Goal: Task Accomplishment & Management: Use online tool/utility

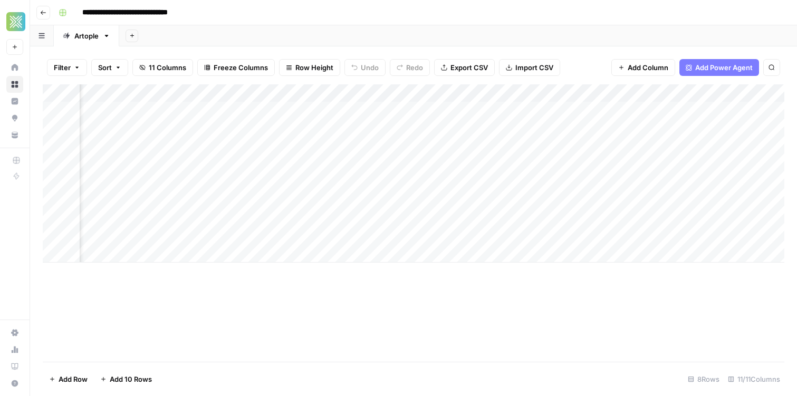
scroll to position [0, 604]
click at [545, 167] on div "Add Column" at bounding box center [413, 173] width 741 height 178
click at [489, 155] on div "Add Column" at bounding box center [413, 173] width 741 height 178
click at [462, 158] on div "Add Column" at bounding box center [413, 173] width 741 height 178
click at [373, 166] on div "Add Column" at bounding box center [413, 173] width 741 height 178
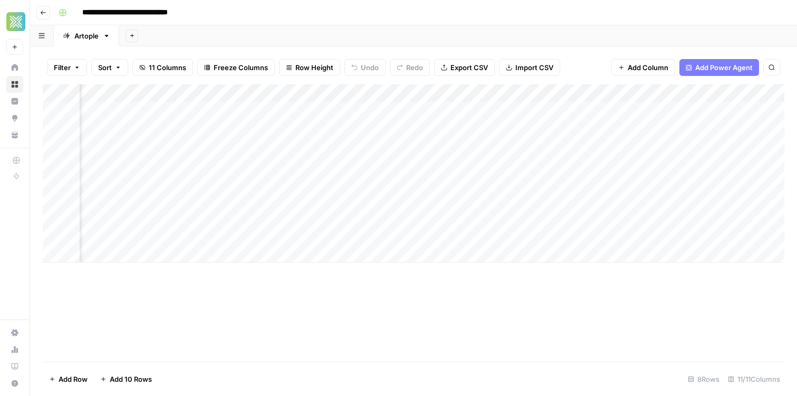
click at [460, 172] on div "Add Column" at bounding box center [413, 173] width 741 height 178
click at [703, 163] on div "Add Column" at bounding box center [413, 173] width 741 height 178
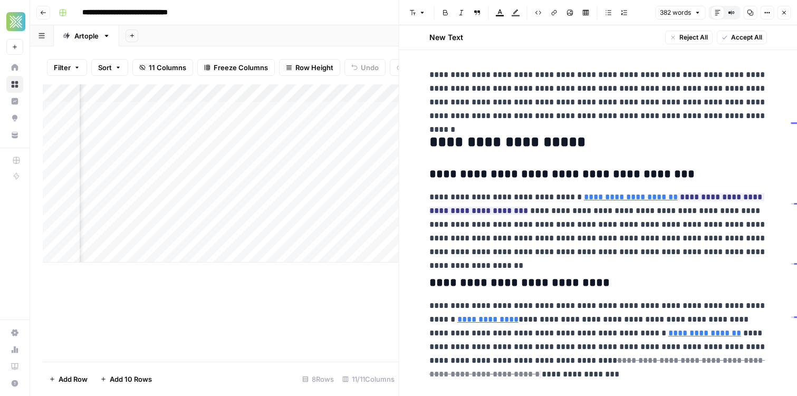
scroll to position [34, 0]
click at [468, 213] on ins "**********" at bounding box center [596, 203] width 335 height 22
click at [475, 176] on h3 "**********" at bounding box center [598, 174] width 338 height 15
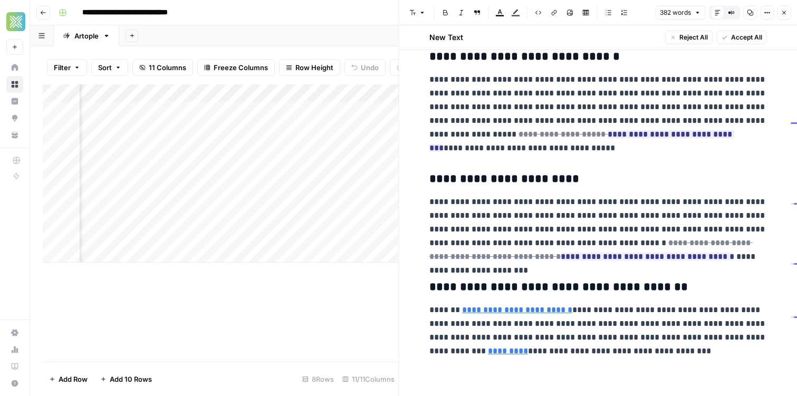
scroll to position [0, 0]
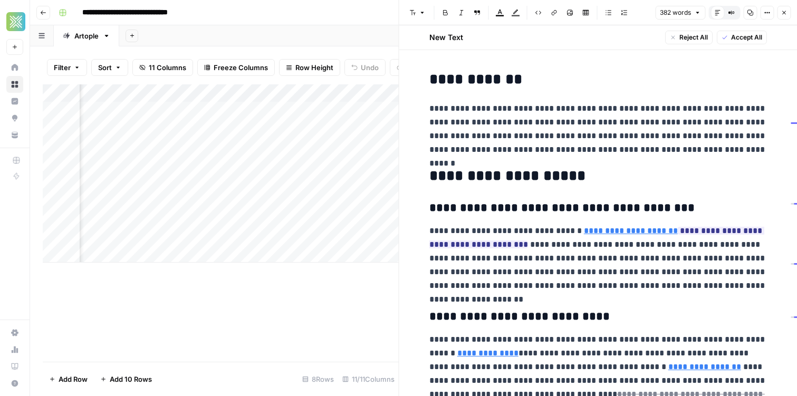
click at [507, 261] on p "**********" at bounding box center [598, 258] width 338 height 69
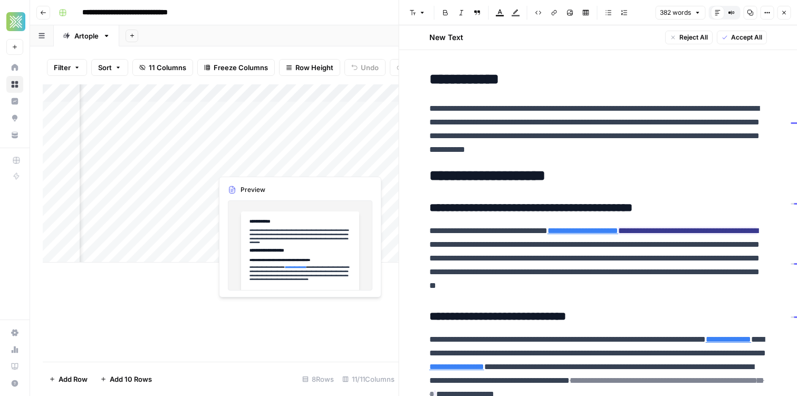
scroll to position [0, 1045]
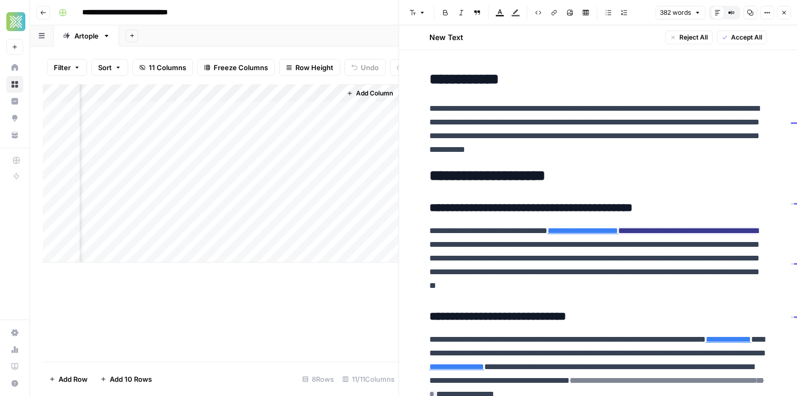
click at [432, 204] on h3 "**********" at bounding box center [598, 208] width 338 height 15
click at [378, 219] on div "Add Column" at bounding box center [221, 173] width 356 height 178
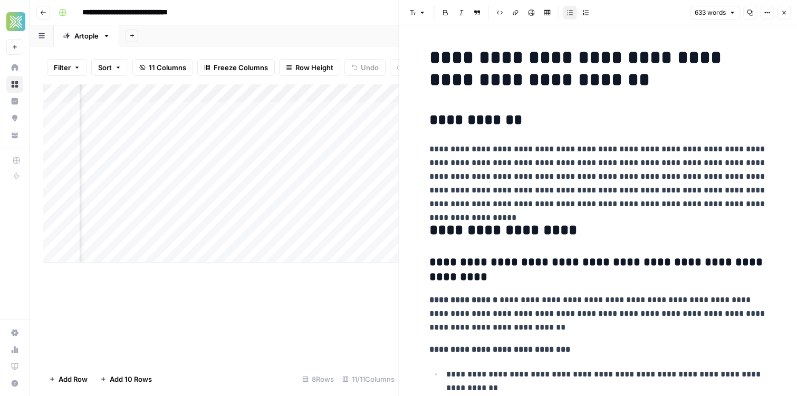
click at [517, 267] on strong "**********" at bounding box center [597, 269] width 336 height 26
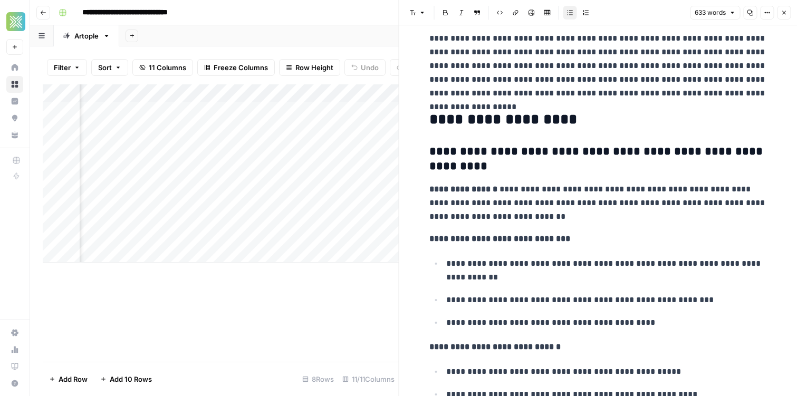
scroll to position [164, 0]
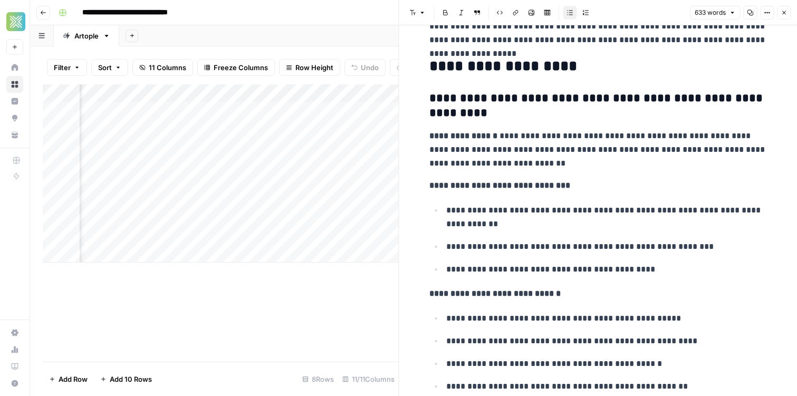
click at [519, 220] on p "**********" at bounding box center [606, 217] width 321 height 27
click at [506, 164] on p "**********" at bounding box center [598, 149] width 338 height 41
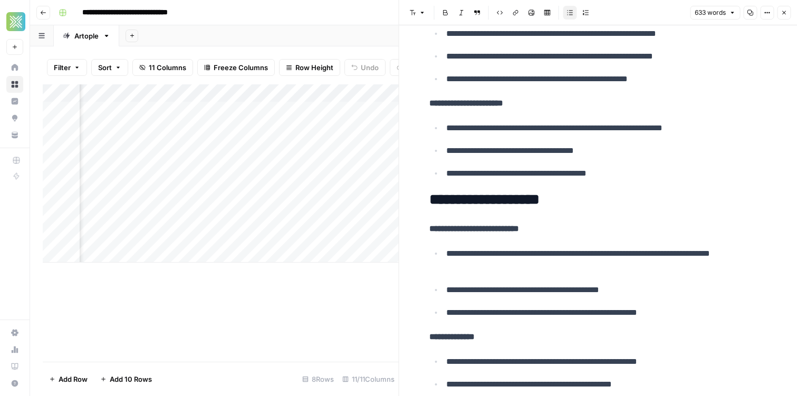
scroll to position [0, 708]
click at [306, 219] on div "Add Column" at bounding box center [221, 173] width 356 height 178
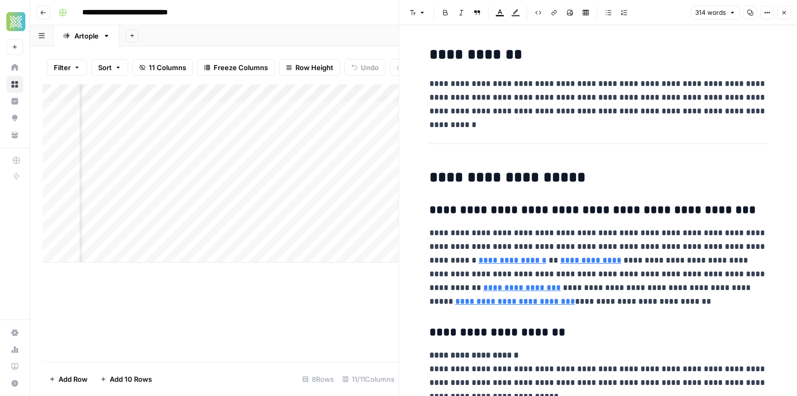
scroll to position [0, 1045]
click at [209, 219] on div "Add Column" at bounding box center [221, 173] width 356 height 178
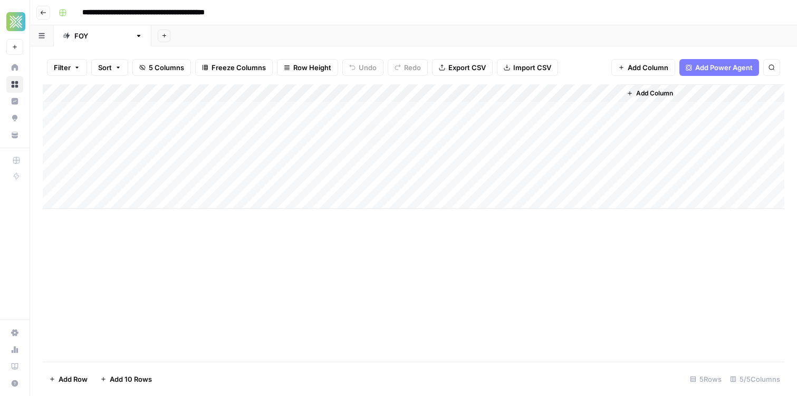
click at [410, 113] on div "Add Column" at bounding box center [413, 146] width 741 height 124
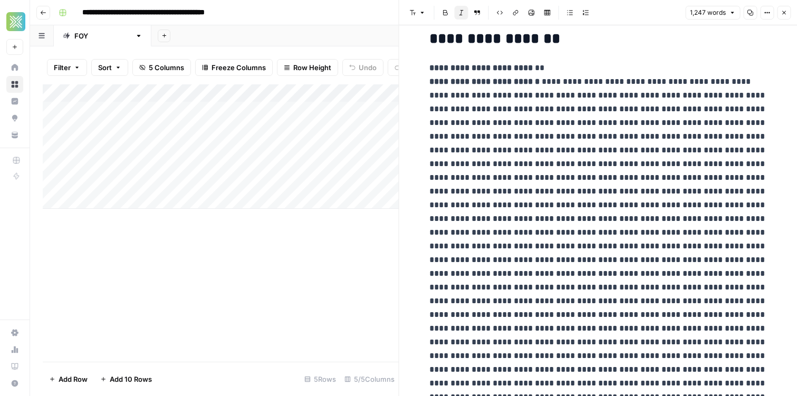
scroll to position [128, 0]
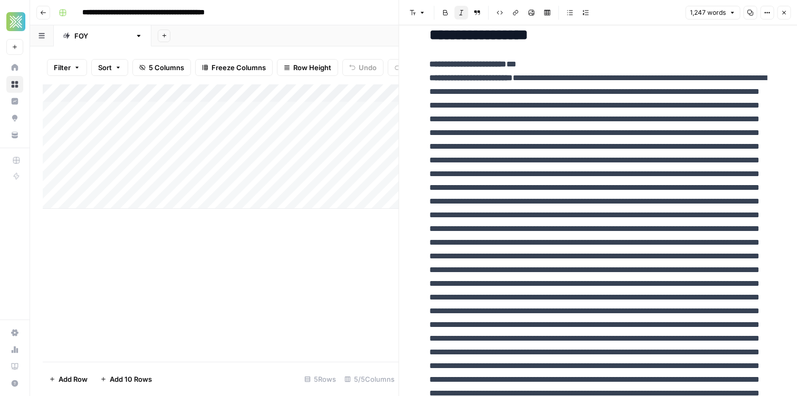
click at [306, 93] on div "Add Column" at bounding box center [221, 146] width 356 height 124
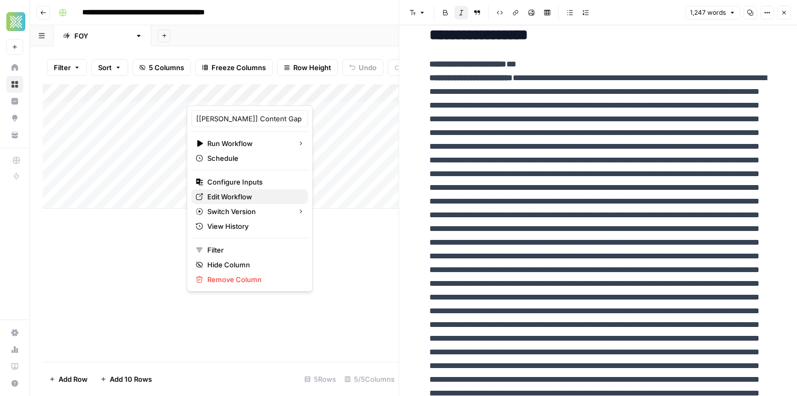
click at [257, 195] on span "Edit Workflow" at bounding box center [253, 196] width 92 height 11
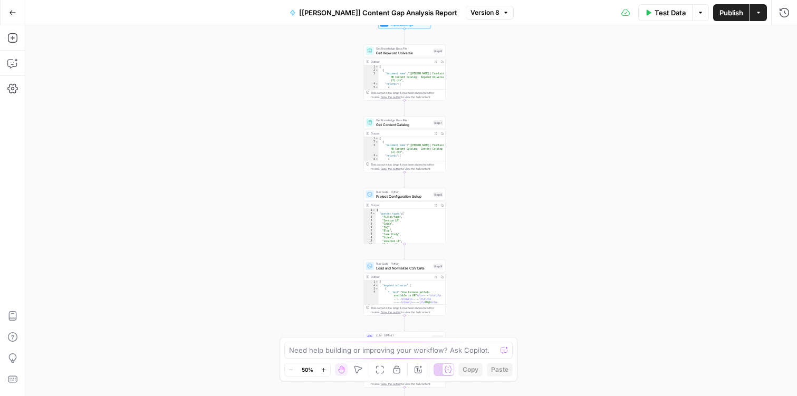
click at [17, 67] on button "Copilot" at bounding box center [12, 63] width 17 height 17
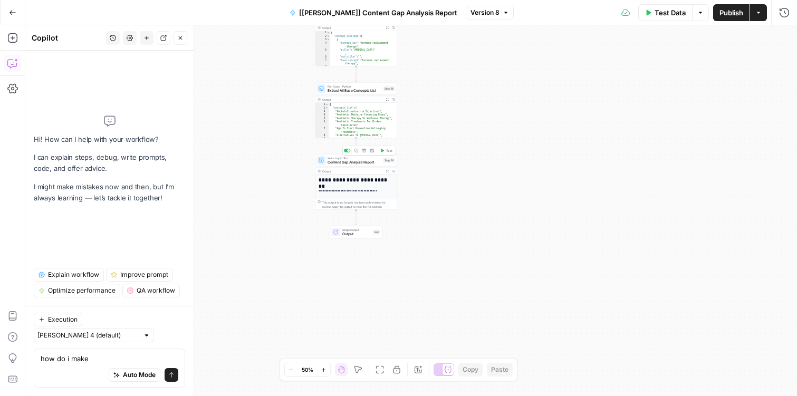
click at [344, 162] on span "Content Gap Analysis Report" at bounding box center [354, 162] width 54 height 5
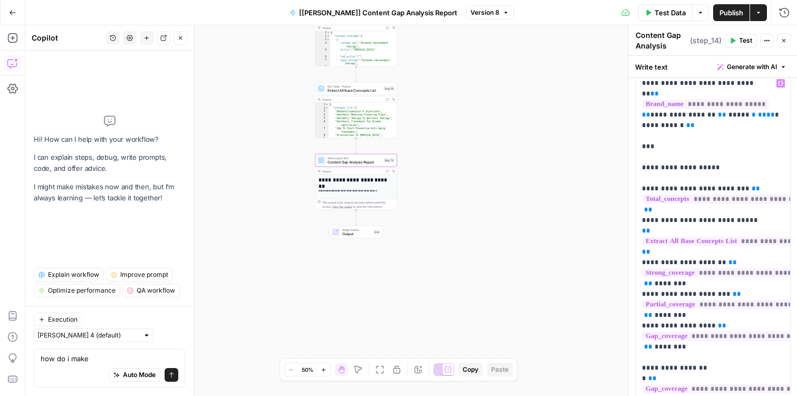
scroll to position [37, 0]
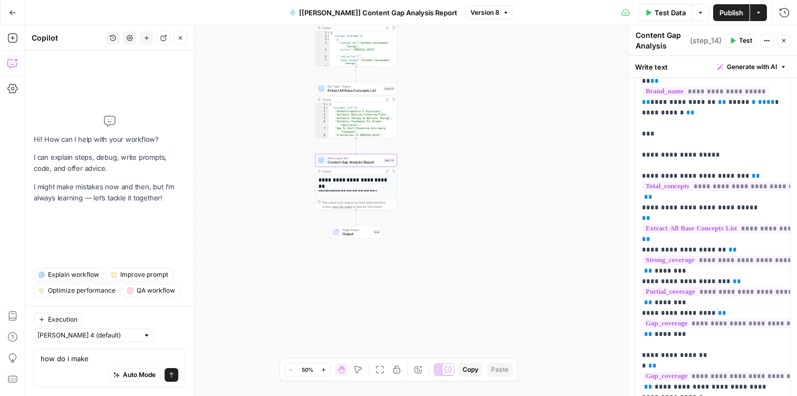
click at [104, 352] on div "how do i make how do i make Auto Mode Send" at bounding box center [109, 368] width 151 height 39
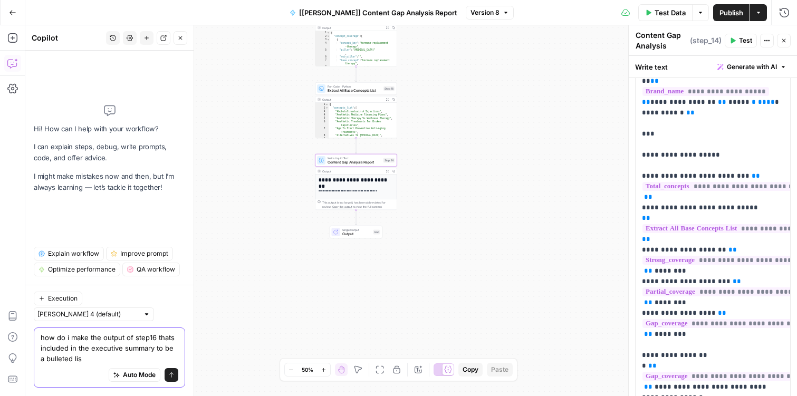
type textarea "how do i make the output of step16 thats included in the executive summary to b…"
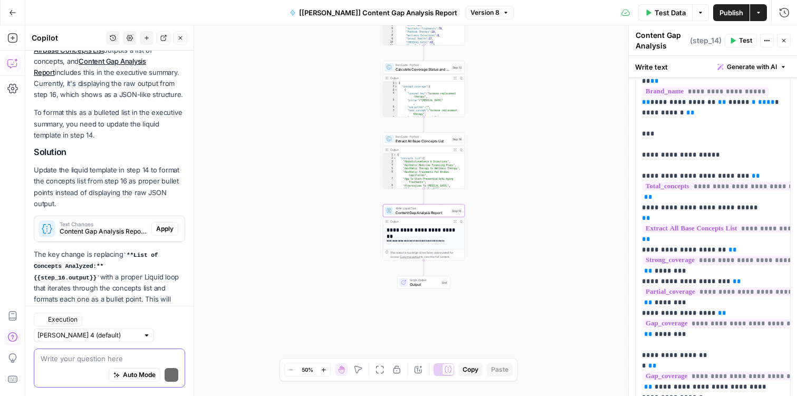
scroll to position [187, 0]
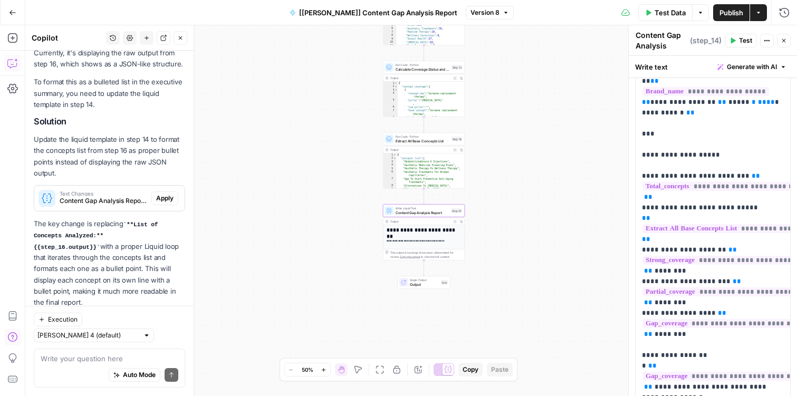
click at [168, 200] on span "Apply" at bounding box center [164, 198] width 17 height 9
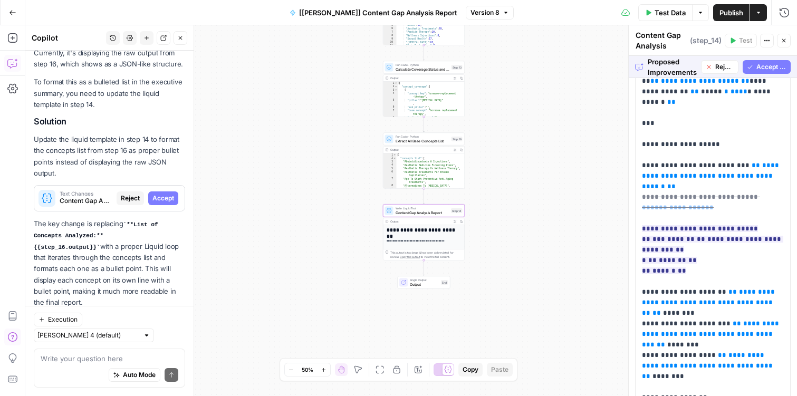
click at [160, 202] on span "Accept" at bounding box center [163, 198] width 22 height 9
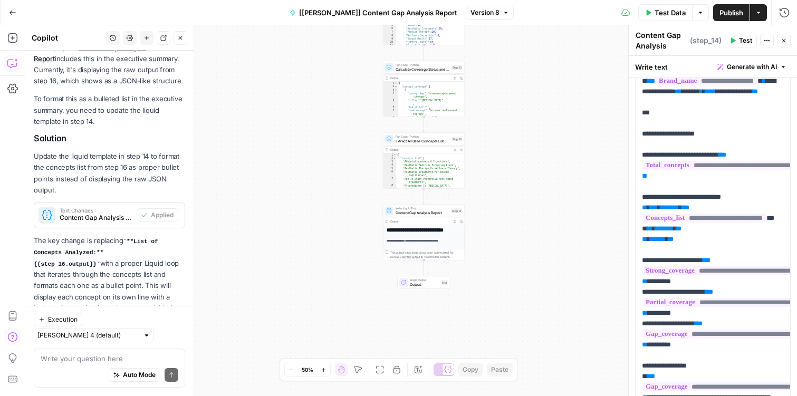
scroll to position [0, 0]
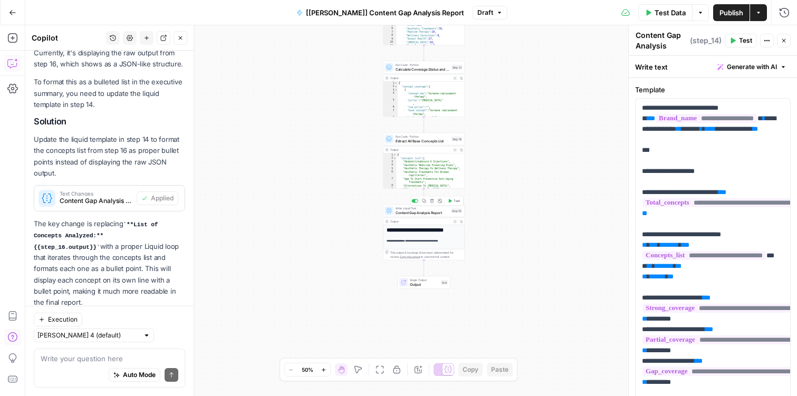
click at [456, 204] on button "Test" at bounding box center [454, 201] width 16 height 7
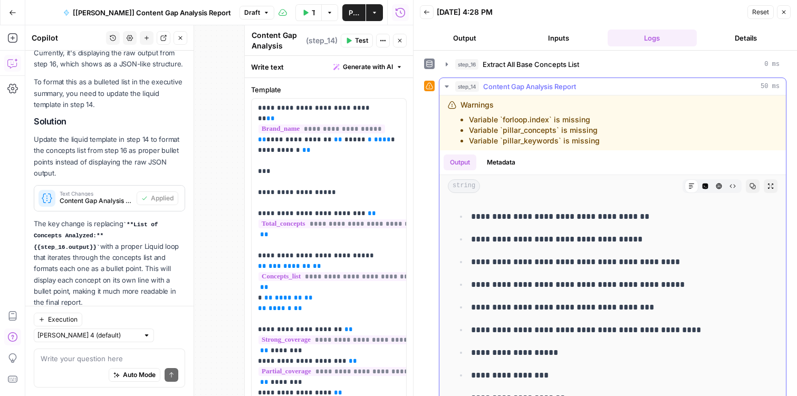
scroll to position [2262, 0]
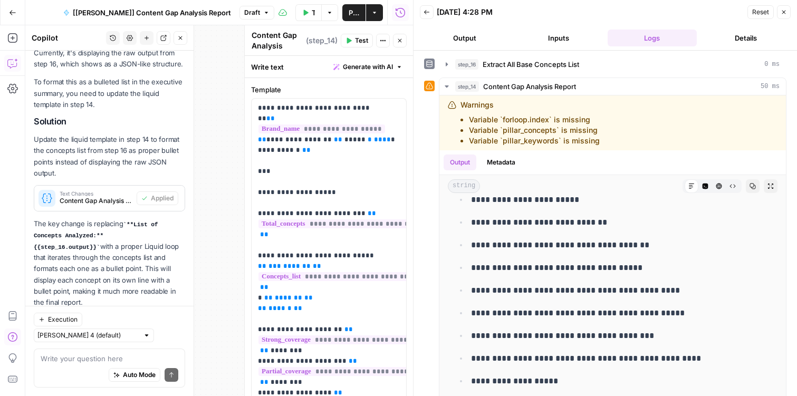
click at [784, 7] on button "Close" at bounding box center [784, 12] width 14 height 14
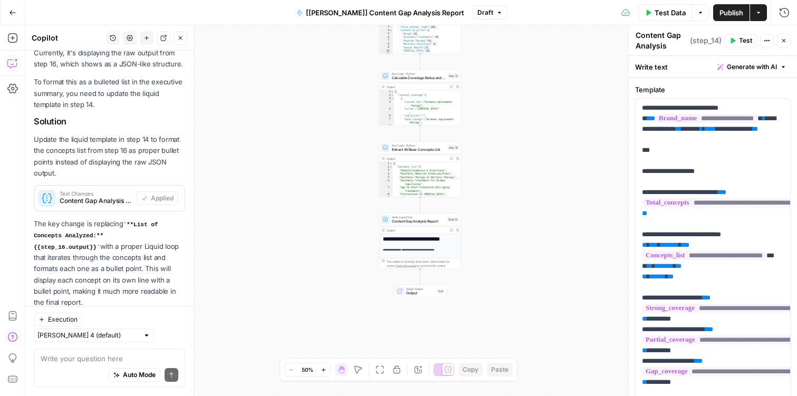
click at [732, 14] on span "Publish" at bounding box center [731, 12] width 24 height 11
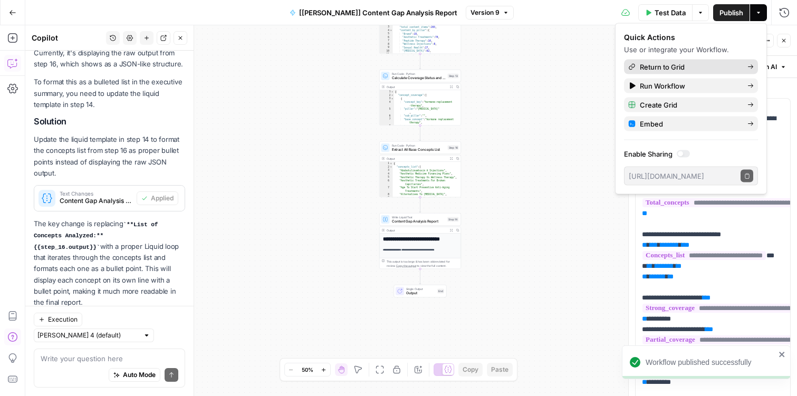
click at [660, 66] on span "Return to Grid" at bounding box center [689, 67] width 99 height 11
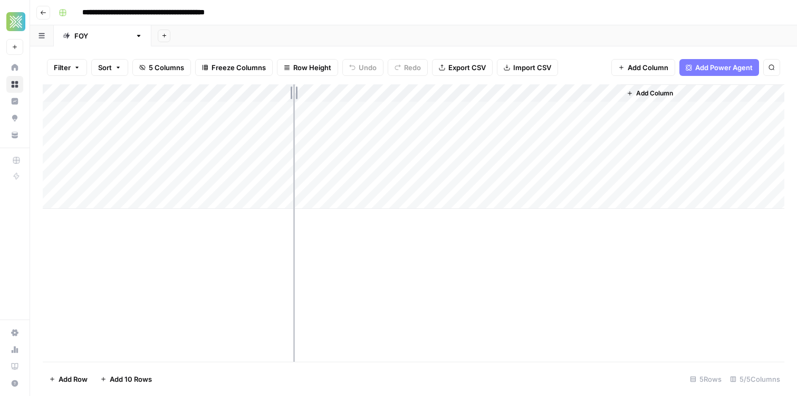
drag, startPoint x: 330, startPoint y: 91, endPoint x: 293, endPoint y: 90, distance: 36.9
click at [293, 90] on div "Add Column" at bounding box center [413, 146] width 741 height 124
